Goal: Task Accomplishment & Management: Complete application form

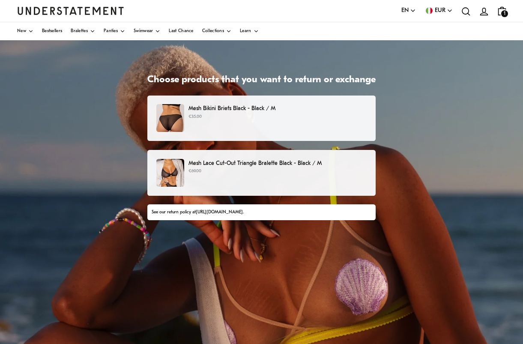
scroll to position [43, 0]
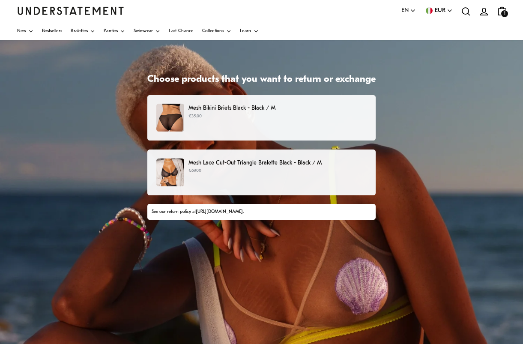
click at [167, 121] on img at bounding box center [170, 118] width 28 height 28
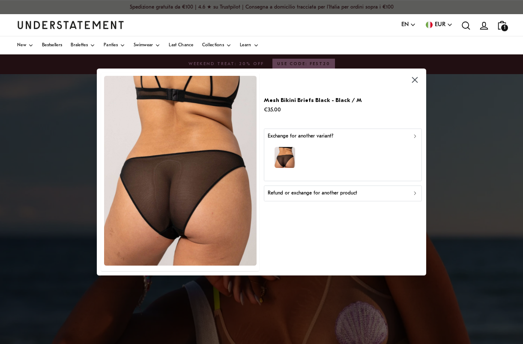
click at [293, 153] on img "button" at bounding box center [284, 157] width 21 height 21
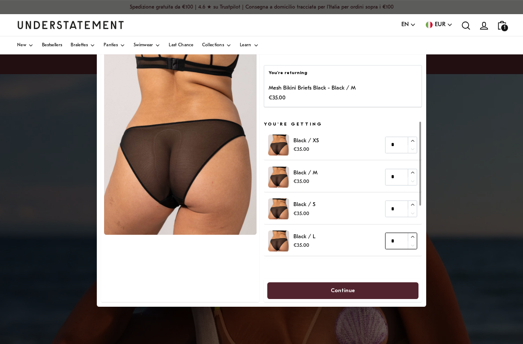
click at [409, 239] on button "button" at bounding box center [412, 237] width 9 height 8
type input "*"
click at [409, 233] on button "button" at bounding box center [412, 237] width 9 height 8
click at [308, 293] on span "Continue" at bounding box center [342, 290] width 133 height 16
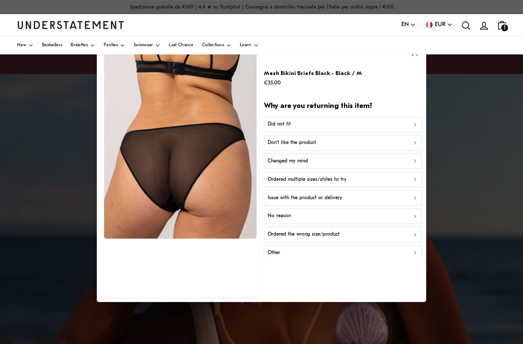
click at [279, 117] on button "Did not fit" at bounding box center [343, 124] width 158 height 15
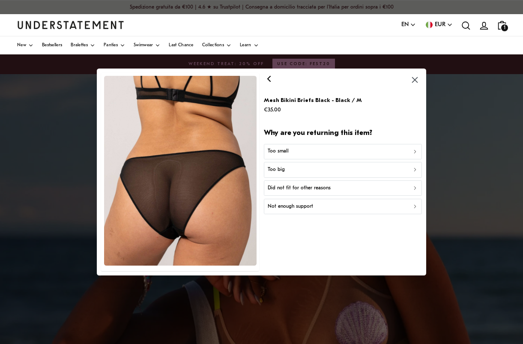
click at [284, 148] on p "Too small" at bounding box center [277, 151] width 21 height 8
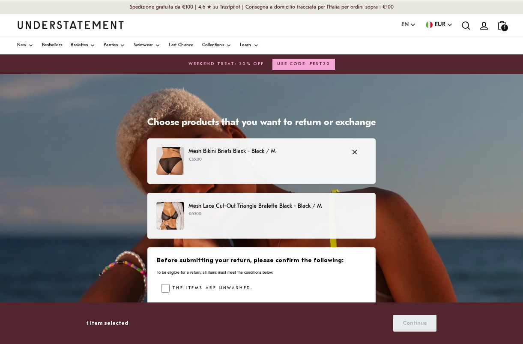
click at [199, 215] on p "€69.00" at bounding box center [277, 214] width 178 height 7
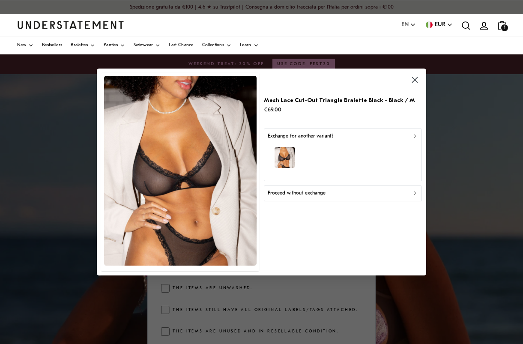
click at [289, 140] on div "button" at bounding box center [342, 158] width 150 height 37
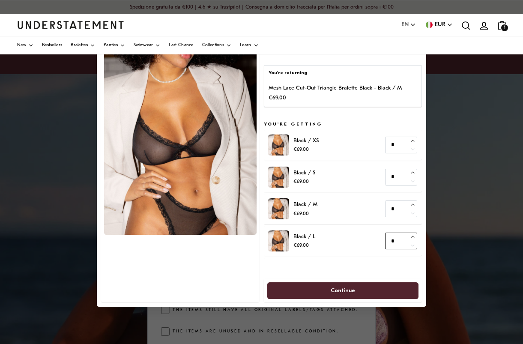
type input "*"
click at [413, 234] on icon "button" at bounding box center [413, 237] width 6 height 6
click at [321, 288] on span "Continue" at bounding box center [342, 290] width 133 height 16
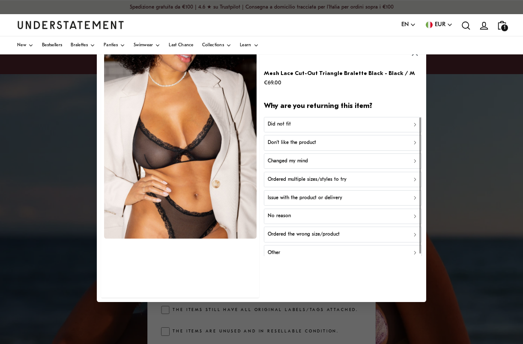
click at [280, 122] on p "Did not fit" at bounding box center [278, 125] width 23 height 8
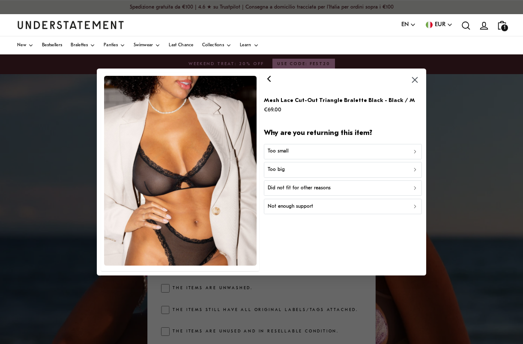
click at [280, 147] on p "Too small" at bounding box center [277, 151] width 21 height 8
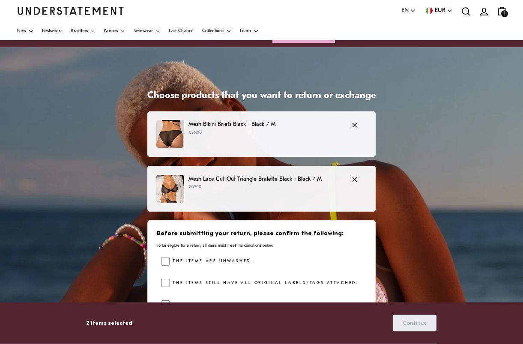
scroll to position [27, 0]
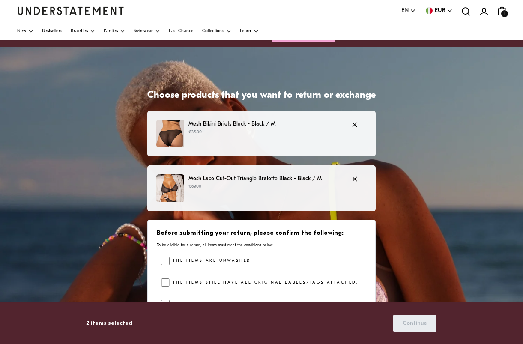
click at [209, 150] on div "Mesh Bikini Briefs Black - Black / M €35.00" at bounding box center [261, 134] width 228 height 46
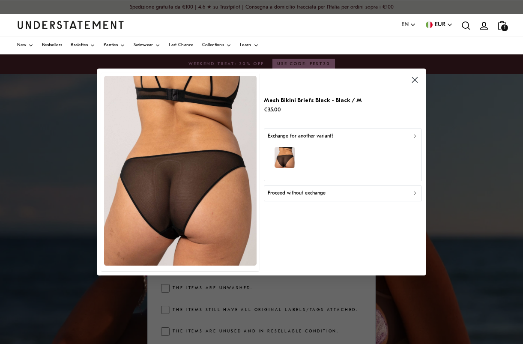
click at [419, 83] on icon "button" at bounding box center [415, 80] width 10 height 10
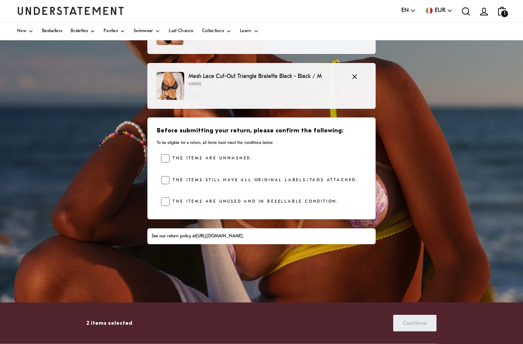
scroll to position [130, 0]
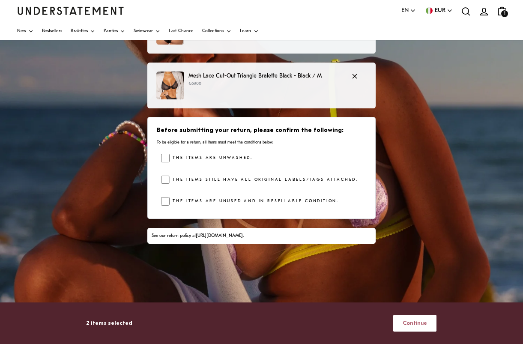
click at [428, 297] on button "Continue" at bounding box center [414, 323] width 43 height 17
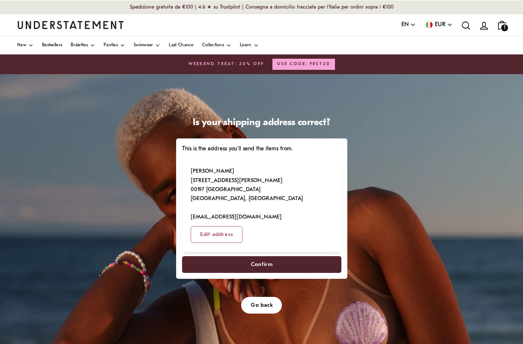
click at [227, 257] on span "Confirm" at bounding box center [261, 265] width 140 height 16
select select "**"
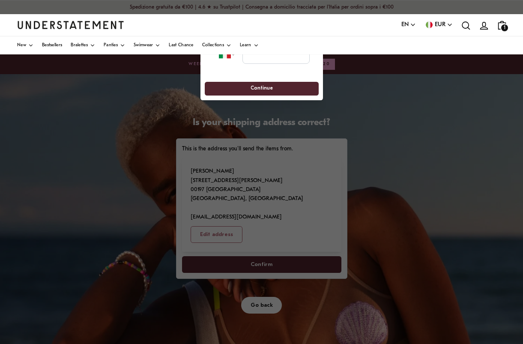
click at [256, 282] on div at bounding box center [261, 172] width 523 height 344
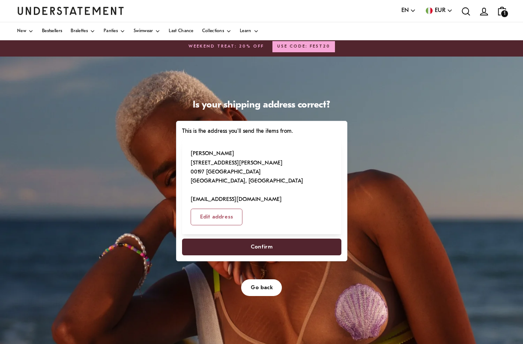
scroll to position [18, 0]
click at [216, 239] on span "Confirm" at bounding box center [261, 247] width 140 height 16
click at [217, 239] on span "Confirm" at bounding box center [261, 247] width 140 height 16
click at [260, 239] on span "Confirm" at bounding box center [262, 247] width 22 height 16
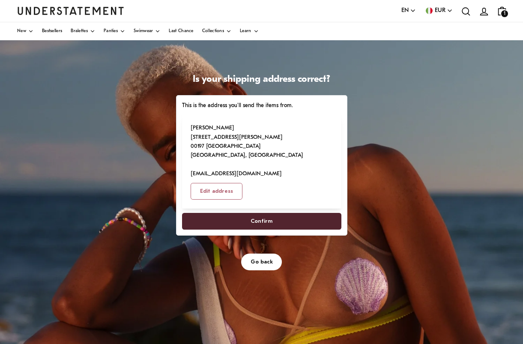
scroll to position [0, 0]
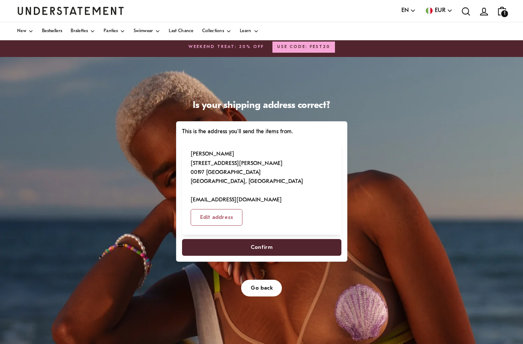
click at [263, 280] on span "Go back" at bounding box center [262, 288] width 22 height 16
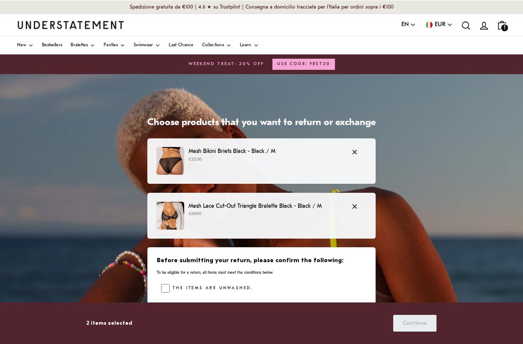
click at [193, 153] on p "Mesh Bikini Briefs Black - Black / M" at bounding box center [265, 151] width 154 height 9
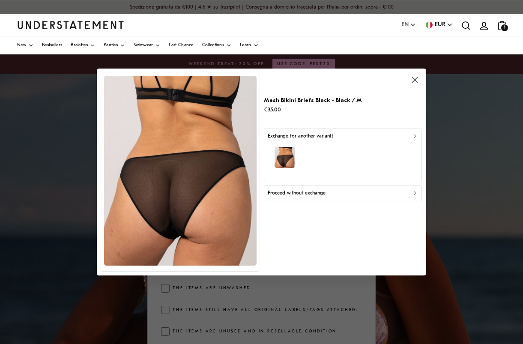
click at [505, 28] on span "1" at bounding box center [504, 27] width 7 height 7
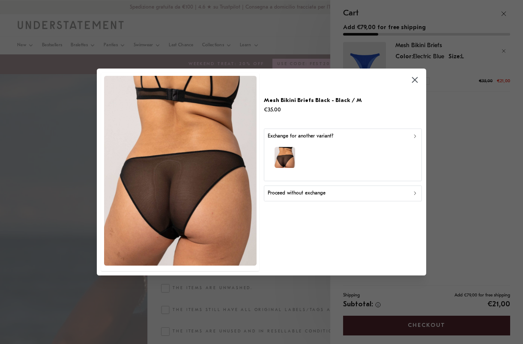
click at [417, 84] on icon "button" at bounding box center [415, 80] width 10 height 10
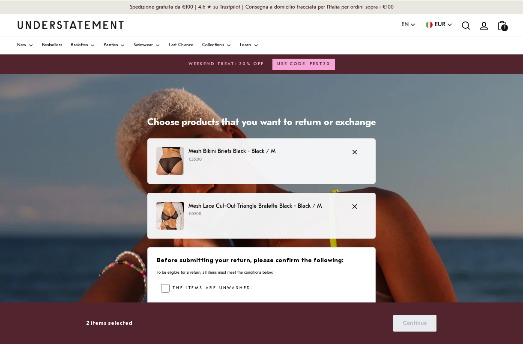
click at [504, 29] on span "1" at bounding box center [504, 27] width 7 height 7
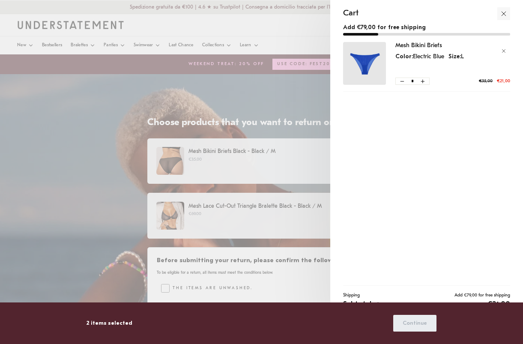
click at [505, 16] on icon "button" at bounding box center [503, 13] width 9 height 9
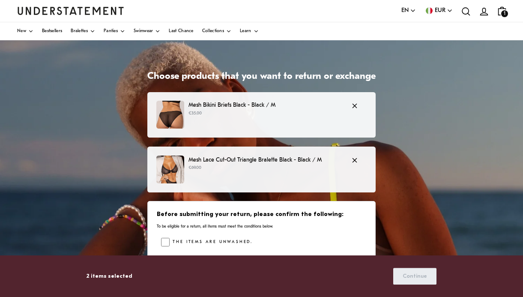
scroll to position [45, 0]
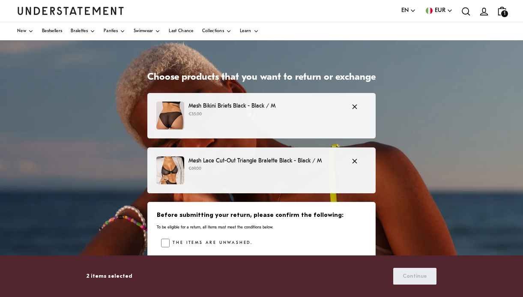
click at [227, 118] on div "Mesh Bikini Briefs Black - Black / M €35.00" at bounding box center [261, 116] width 210 height 28
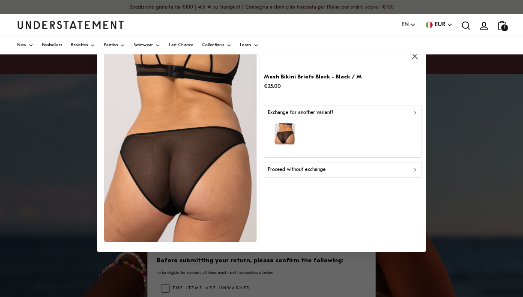
click at [293, 141] on img "button" at bounding box center [284, 133] width 21 height 21
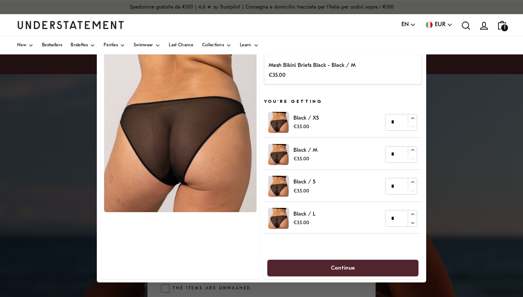
click at [293, 264] on span "Continue" at bounding box center [342, 268] width 133 height 16
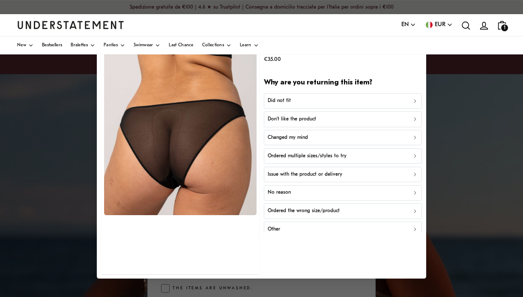
click at [274, 102] on p "Did not fit" at bounding box center [278, 101] width 23 height 8
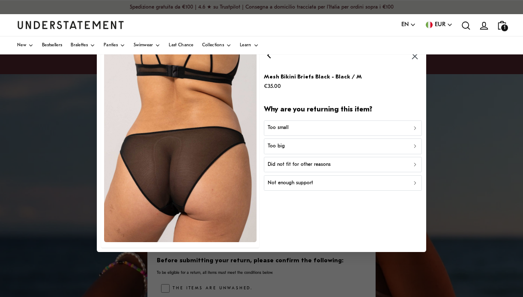
click at [272, 128] on p "Too small" at bounding box center [277, 128] width 21 height 8
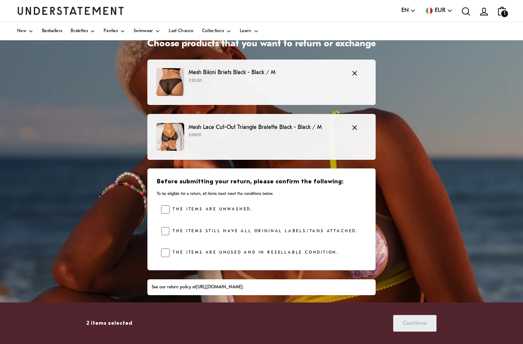
scroll to position [79, 0]
click at [170, 138] on img at bounding box center [170, 137] width 28 height 28
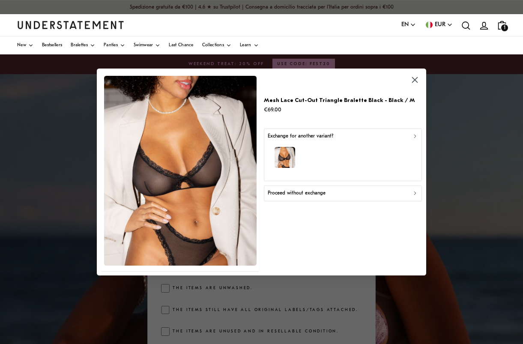
click at [287, 154] on img "button" at bounding box center [284, 157] width 21 height 21
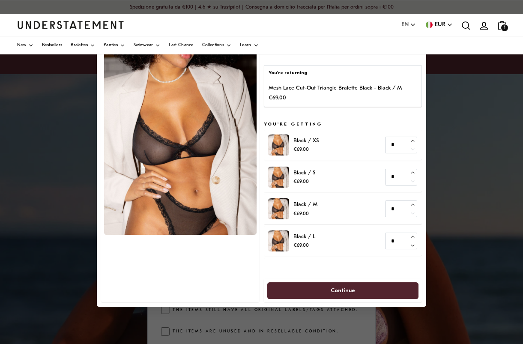
click at [293, 292] on span "Continue" at bounding box center [342, 290] width 133 height 16
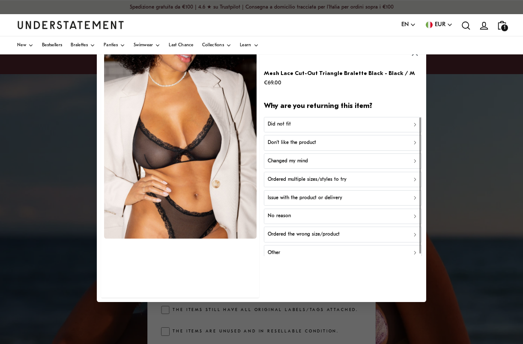
click at [272, 127] on p "Did not fit" at bounding box center [278, 125] width 23 height 8
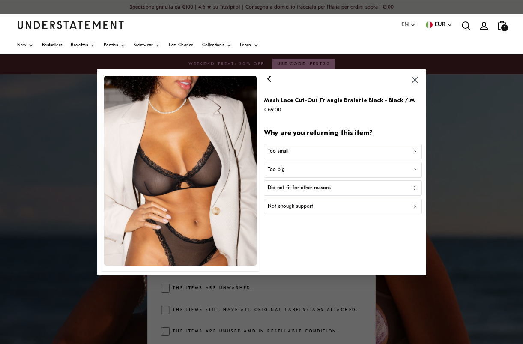
click at [277, 150] on p "Too small" at bounding box center [277, 151] width 21 height 8
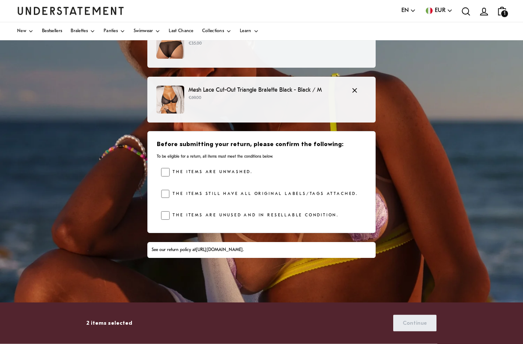
scroll to position [117, 0]
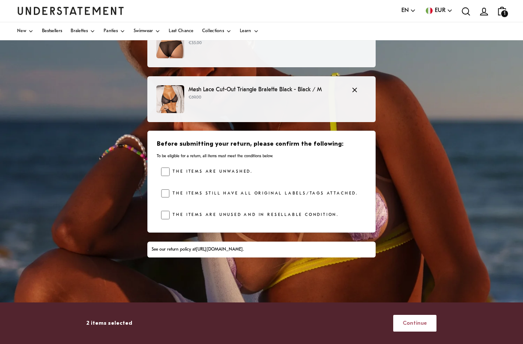
click at [427, 297] on button "Continue" at bounding box center [414, 323] width 43 height 17
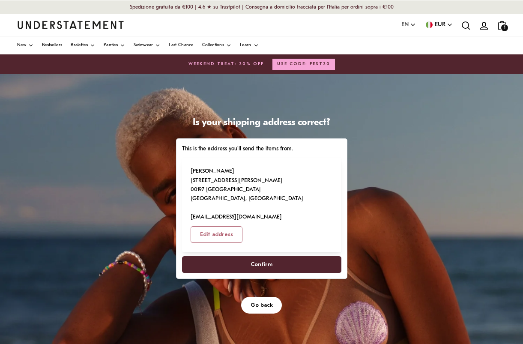
click at [215, 257] on span "Confirm" at bounding box center [261, 265] width 140 height 16
select select "**"
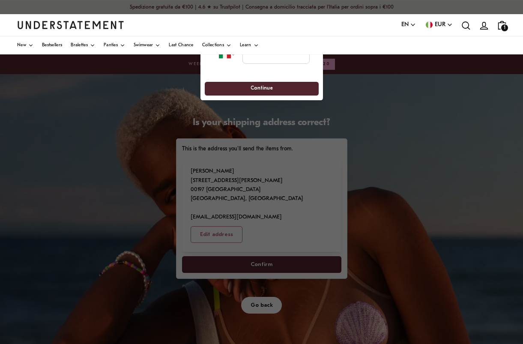
click at [253, 277] on div at bounding box center [261, 172] width 523 height 344
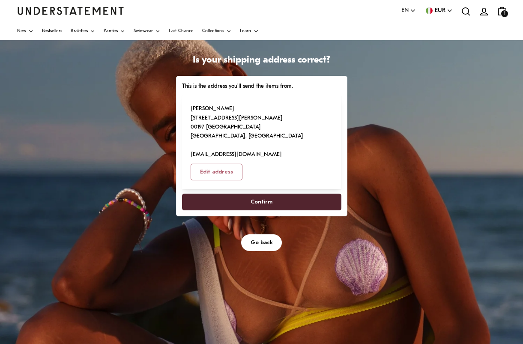
scroll to position [63, 0]
click at [243, 194] on span "Confirm" at bounding box center [261, 202] width 140 height 16
click at [264, 194] on span "Confirm" at bounding box center [262, 202] width 22 height 16
click at [263, 194] on span "Confirm" at bounding box center [262, 202] width 22 height 16
click at [258, 194] on span "Confirm" at bounding box center [262, 202] width 22 height 16
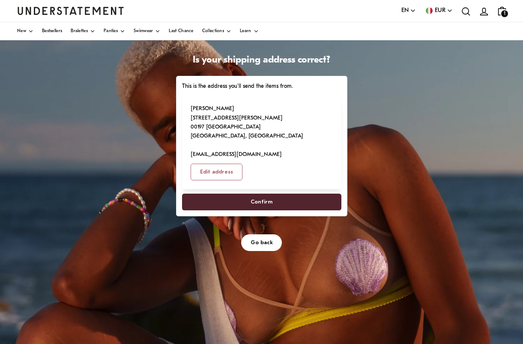
click at [259, 194] on span "Confirm" at bounding box center [262, 202] width 22 height 16
click at [261, 194] on span "Confirm" at bounding box center [262, 202] width 22 height 16
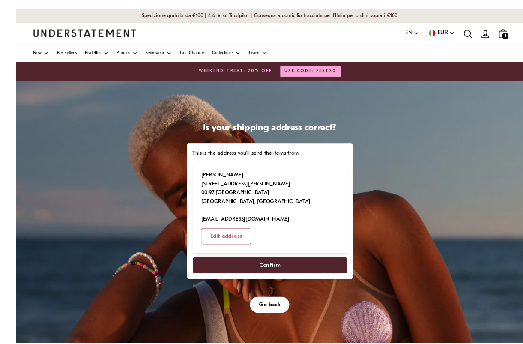
scroll to position [5, 0]
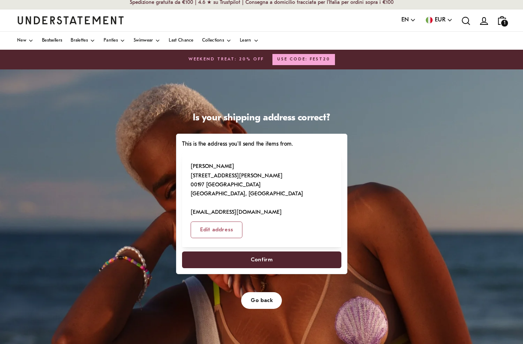
click at [273, 252] on span "Confirm" at bounding box center [261, 260] width 140 height 16
click at [272, 252] on span "Confirm" at bounding box center [261, 260] width 140 height 16
click at [269, 252] on span "Confirm" at bounding box center [262, 260] width 22 height 16
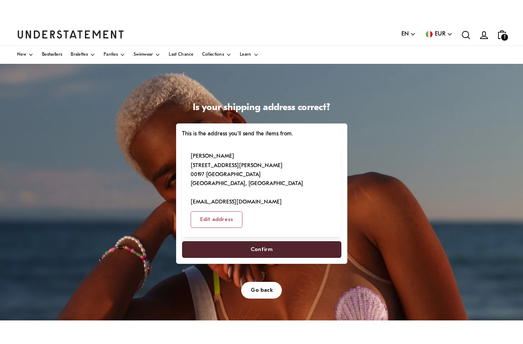
scroll to position [41, 0]
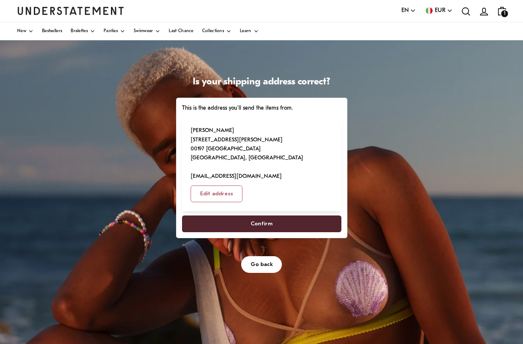
click at [271, 257] on span "Go back" at bounding box center [262, 265] width 22 height 16
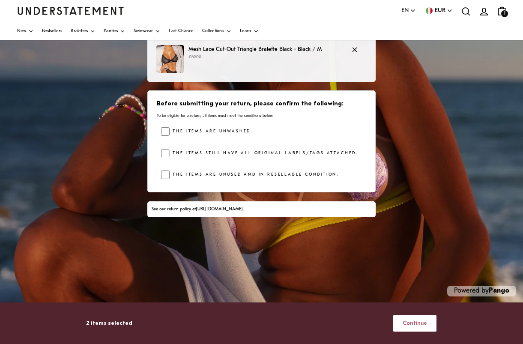
scroll to position [158, 0]
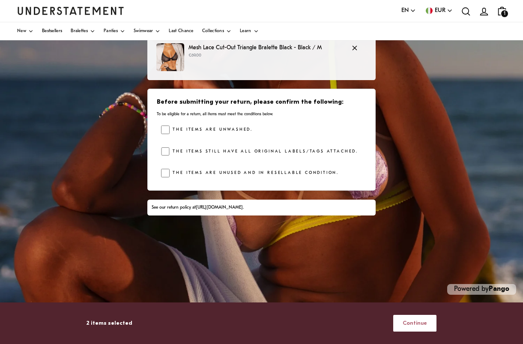
click at [424, 297] on span "Continue" at bounding box center [415, 323] width 24 height 16
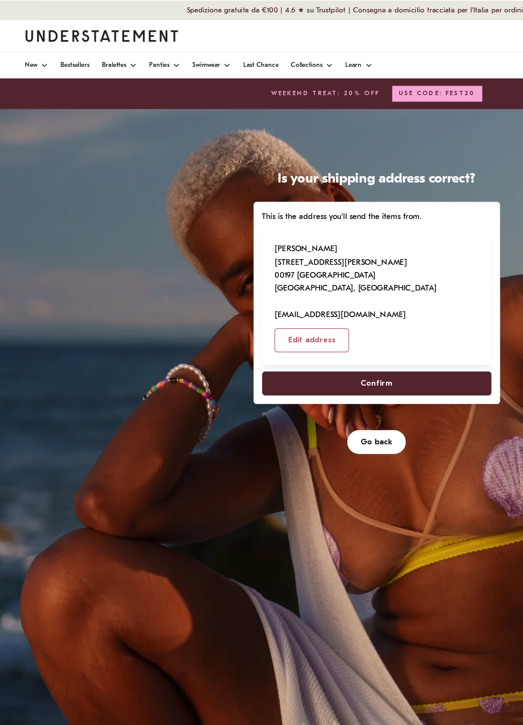
click at [220, 260] on span "Confirm" at bounding box center [261, 266] width 140 height 16
select select "**"
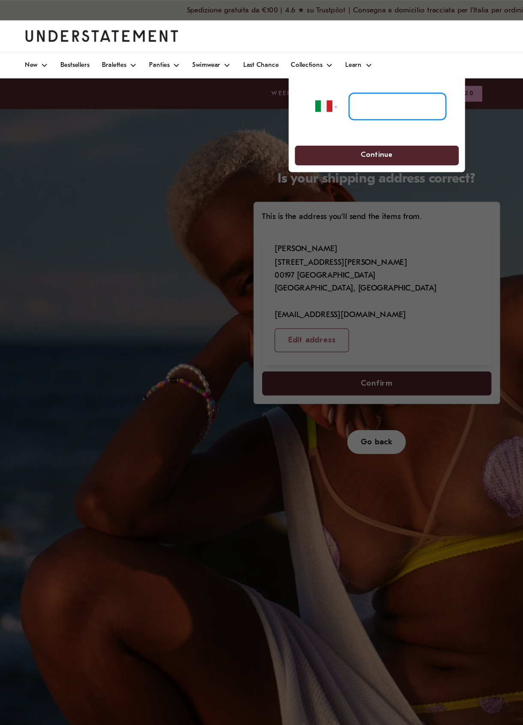
click at [253, 71] on input "tel" at bounding box center [275, 73] width 67 height 19
type input "**********"
click at [236, 106] on span "Continue" at bounding box center [261, 107] width 98 height 13
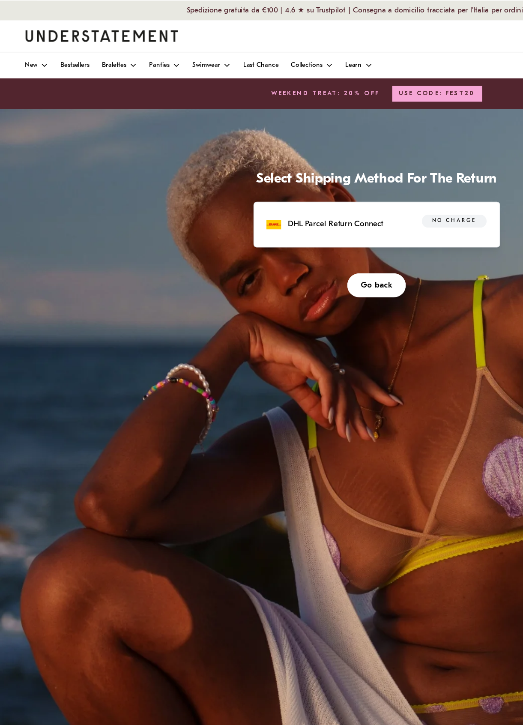
click at [212, 160] on p "DHL Parcel Return Connect" at bounding box center [233, 155] width 66 height 9
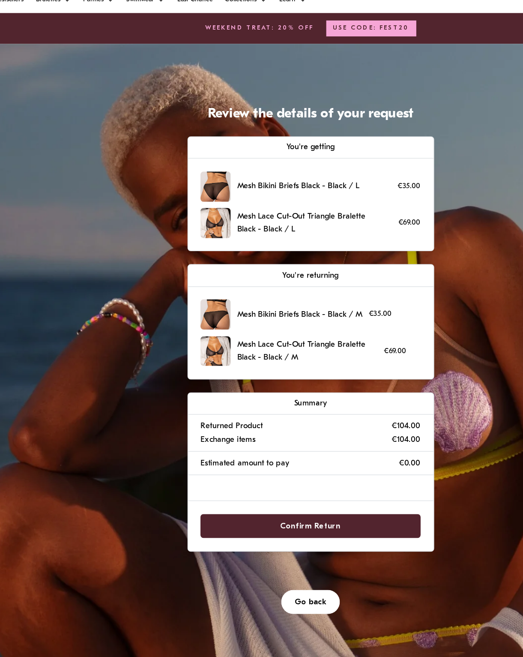
click at [251, 297] on span "Go back" at bounding box center [262, 463] width 22 height 16
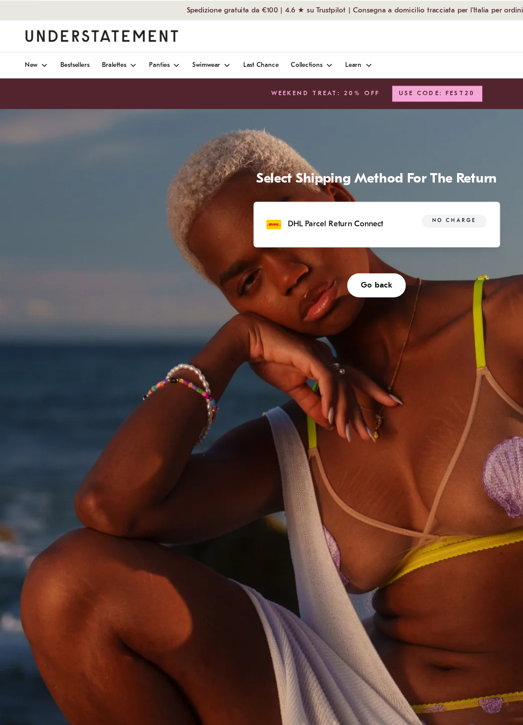
click at [259, 206] on span "Go back" at bounding box center [262, 198] width 22 height 16
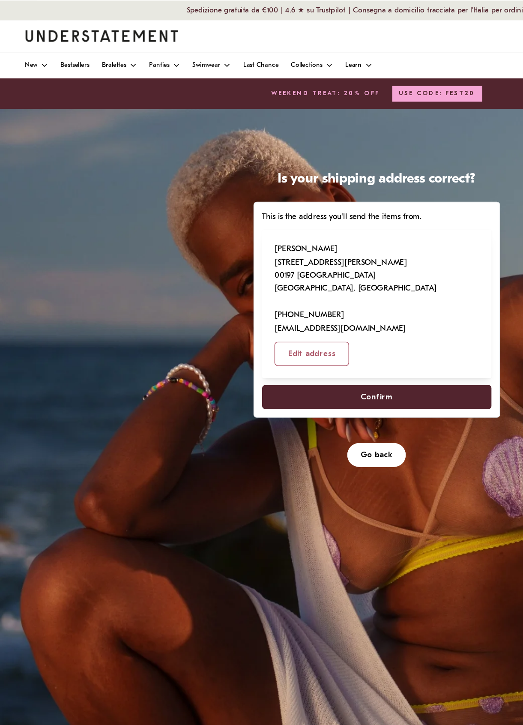
click at [259, 268] on span "Confirm" at bounding box center [262, 276] width 22 height 16
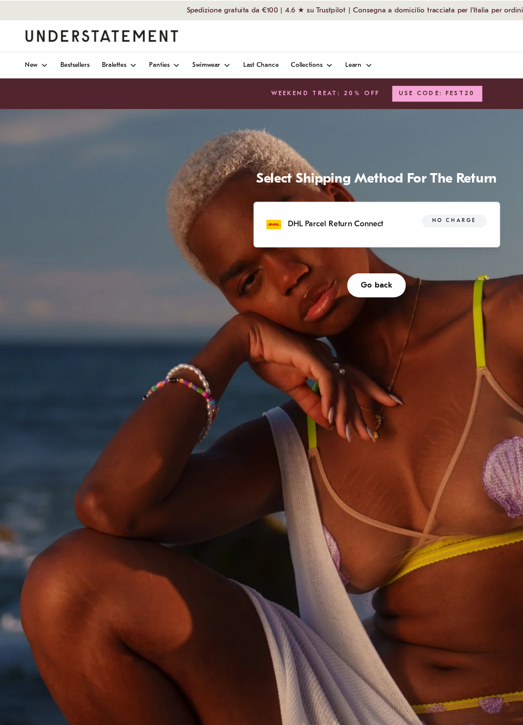
click at [250, 161] on div "DHL Parcel Return Connect" at bounding box center [225, 156] width 81 height 10
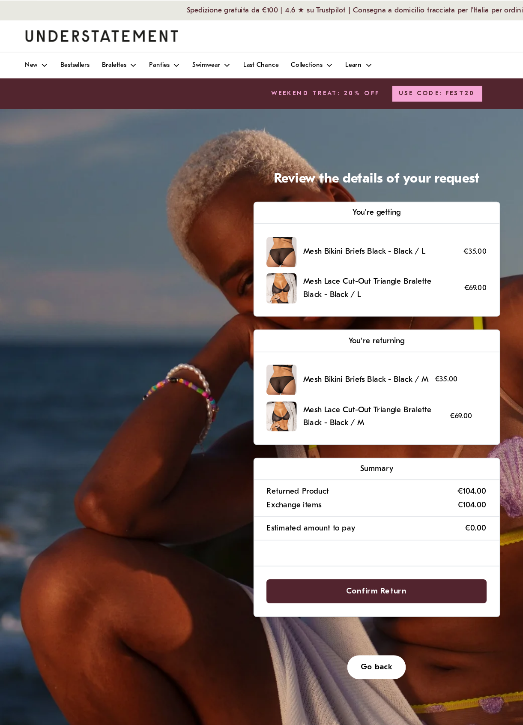
click at [260, 297] on span "Confirm Return" at bounding box center [262, 411] width 42 height 16
click at [259, 297] on span "Confirm Return" at bounding box center [262, 411] width 42 height 16
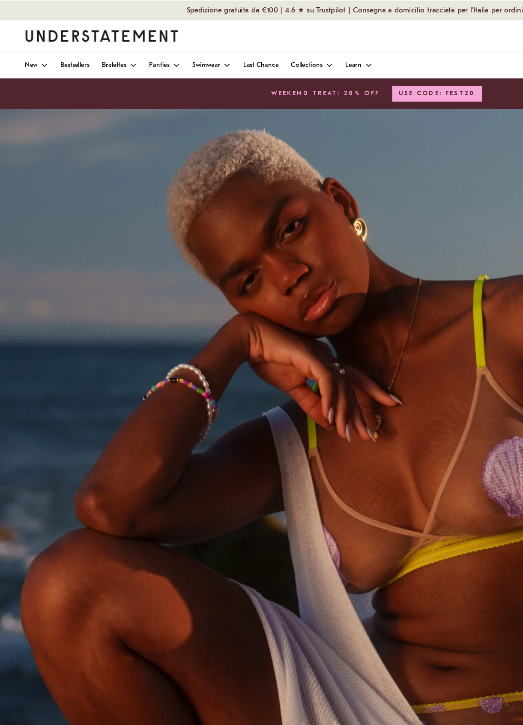
click at [269, 297] on div "Powered by Pango" at bounding box center [261, 290] width 523 height 428
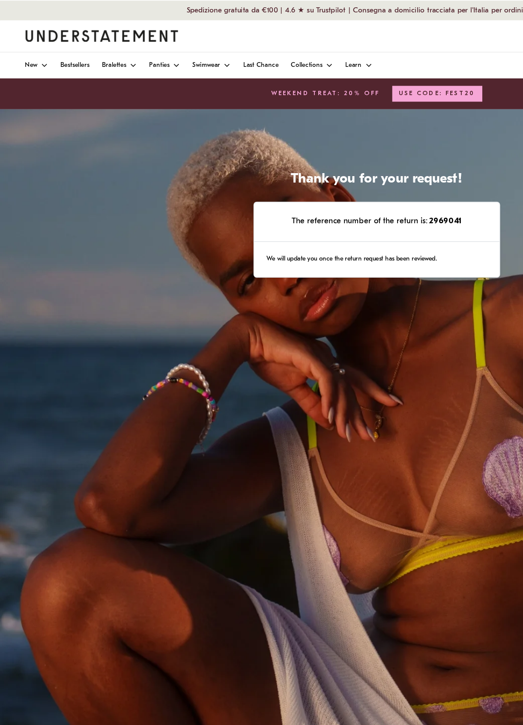
click at [308, 186] on div "We will update you once the return request has been reviewed." at bounding box center [261, 180] width 170 height 25
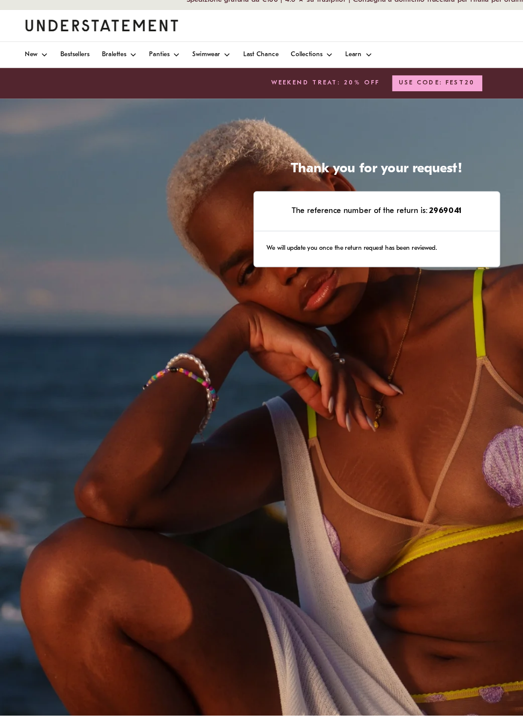
click at [240, 172] on div "We will update you once the return request has been reviewed." at bounding box center [261, 180] width 170 height 25
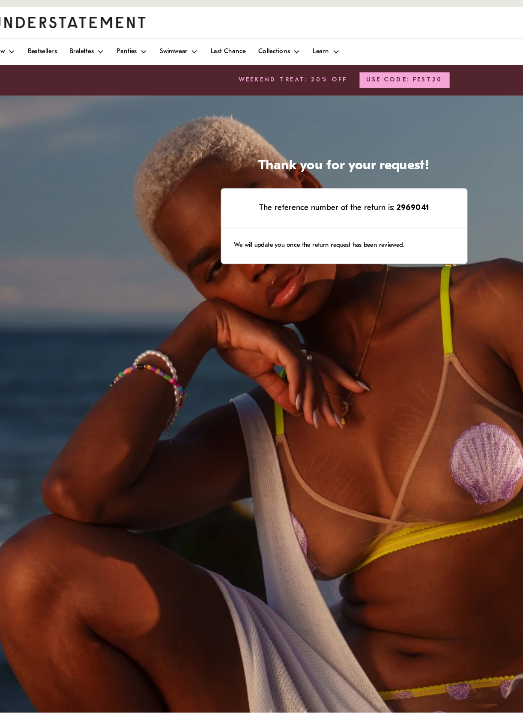
click at [203, 173] on div "We will update you once the return request has been reviewed." at bounding box center [261, 180] width 170 height 25
click at [255, 175] on div "We will update you once the return request has been reviewed." at bounding box center [261, 180] width 170 height 25
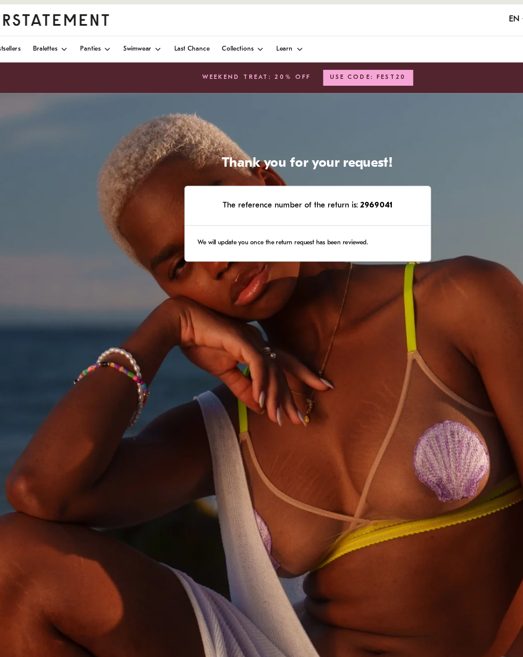
click at [176, 172] on div "We will update you once the return request has been reviewed." at bounding box center [261, 180] width 170 height 25
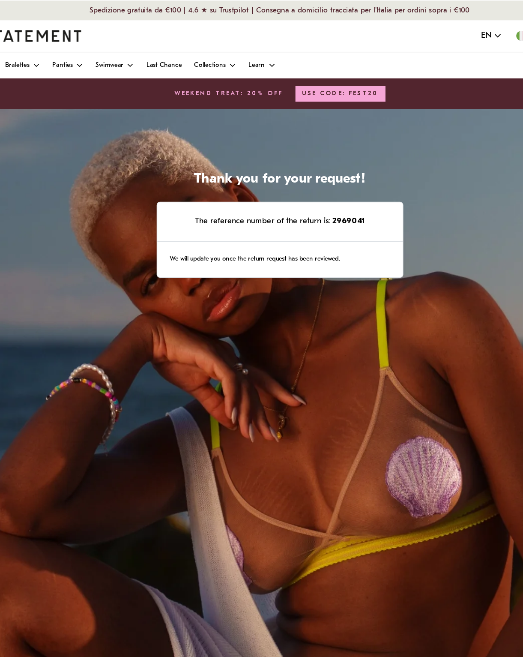
click at [176, 148] on div "The reference number of the return is: 2969041" at bounding box center [261, 153] width 170 height 27
click at [122, 107] on div "Thank you for your request! The reference number of the return is: 2969041 We w…" at bounding box center [261, 290] width 523 height 428
